Goal: Task Accomplishment & Management: Complete application form

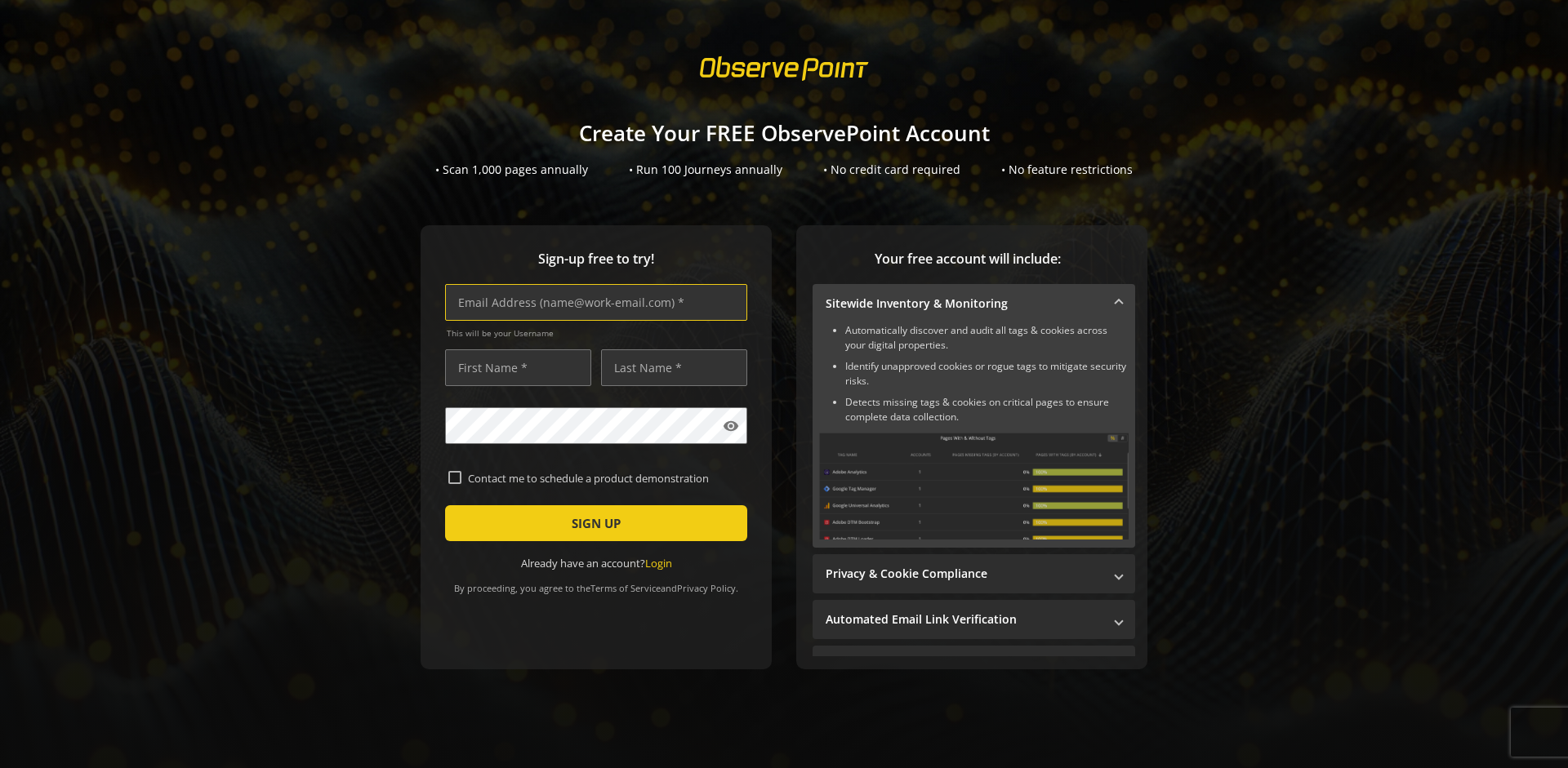
click at [593, 302] on input "text" at bounding box center [596, 303] width 302 height 37
type input "[EMAIL_ADDRESS][DOMAIN_NAME]"
click at [514, 367] on input "text" at bounding box center [518, 367] width 147 height 37
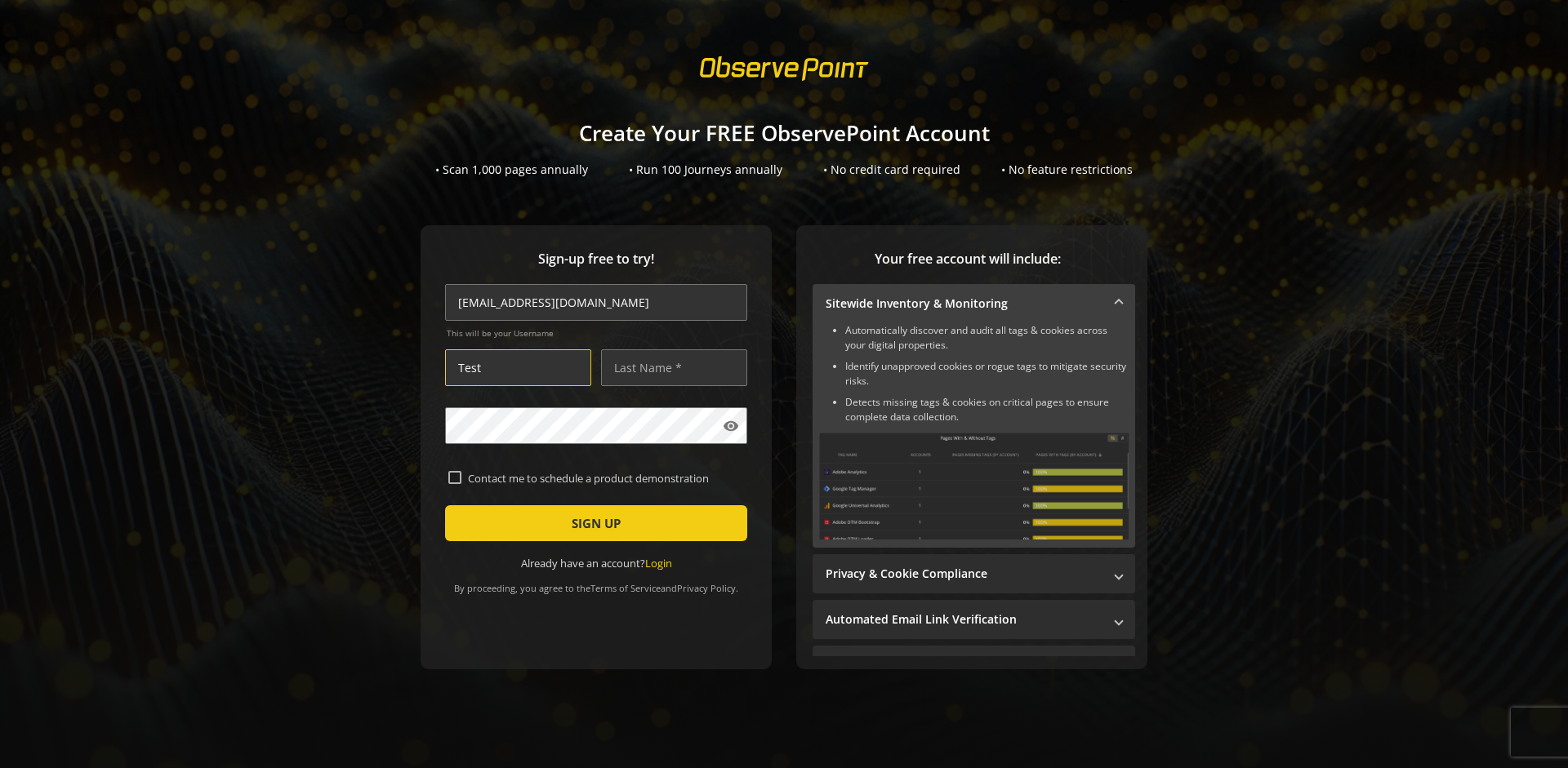
type input "Test"
click at [670, 367] on input "text" at bounding box center [674, 367] width 147 height 37
type input "Test"
click at [593, 523] on span "SIGN UP" at bounding box center [596, 523] width 49 height 29
